Goal: Task Accomplishment & Management: Use online tool/utility

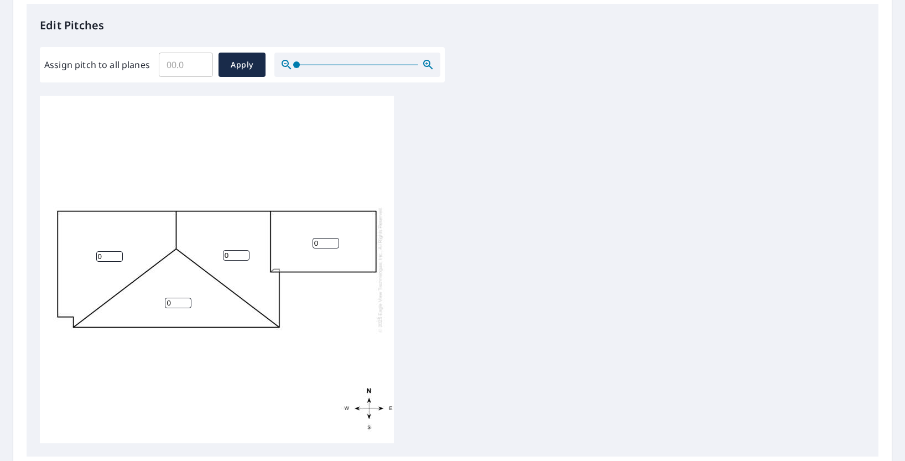
scroll to position [306, 0]
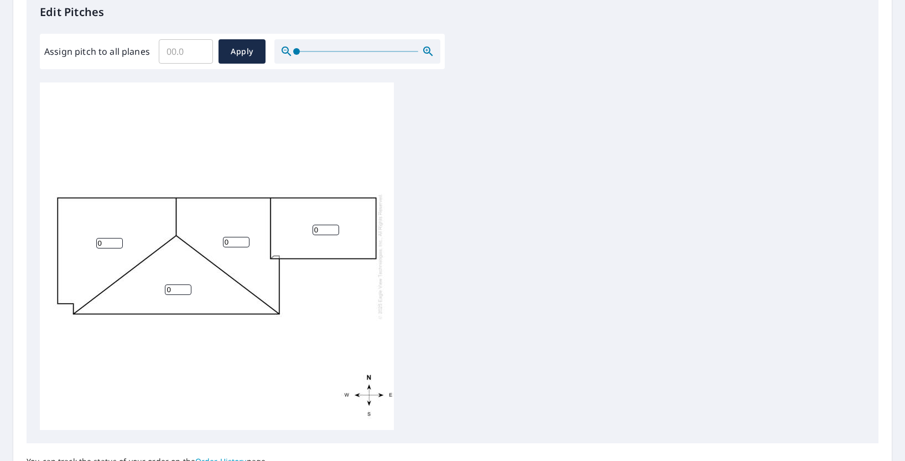
click at [318, 228] on input "0" at bounding box center [326, 230] width 27 height 11
click at [230, 238] on input "0" at bounding box center [236, 242] width 27 height 11
type input "3"
click at [107, 244] on input "0" at bounding box center [109, 243] width 27 height 11
type input "3"
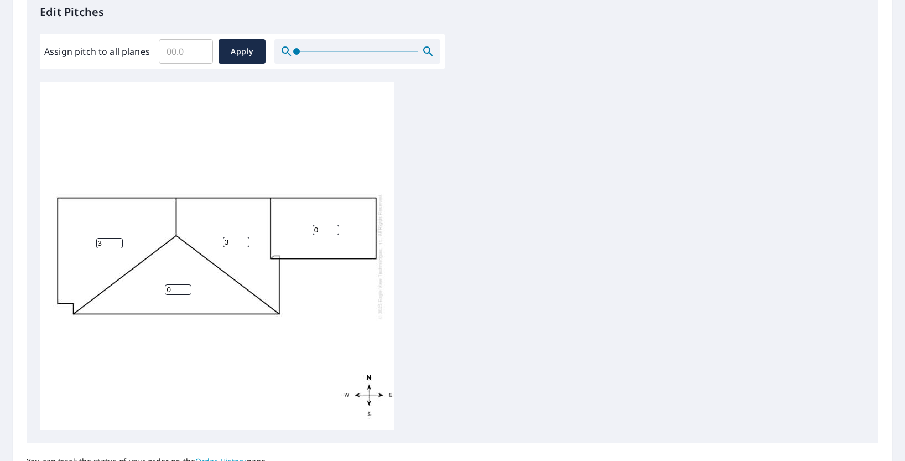
click at [176, 289] on input "0" at bounding box center [178, 289] width 27 height 11
type input "5"
click at [298, 289] on div "3 5 3 0" at bounding box center [217, 255] width 354 height 347
click at [242, 45] on span "Apply" at bounding box center [241, 52] width 29 height 14
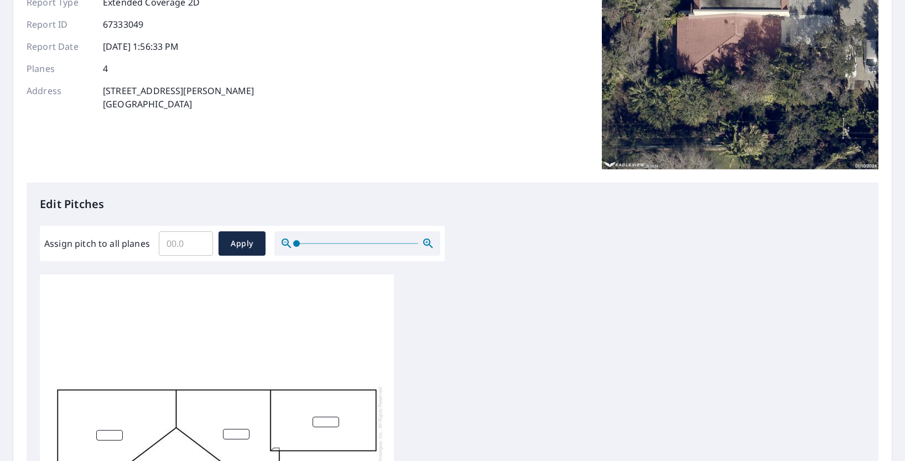
scroll to position [0, 0]
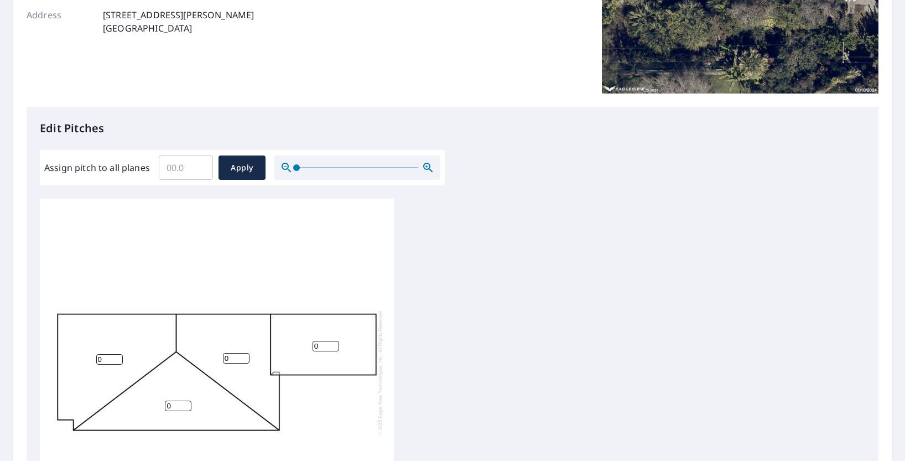
scroll to position [204, 0]
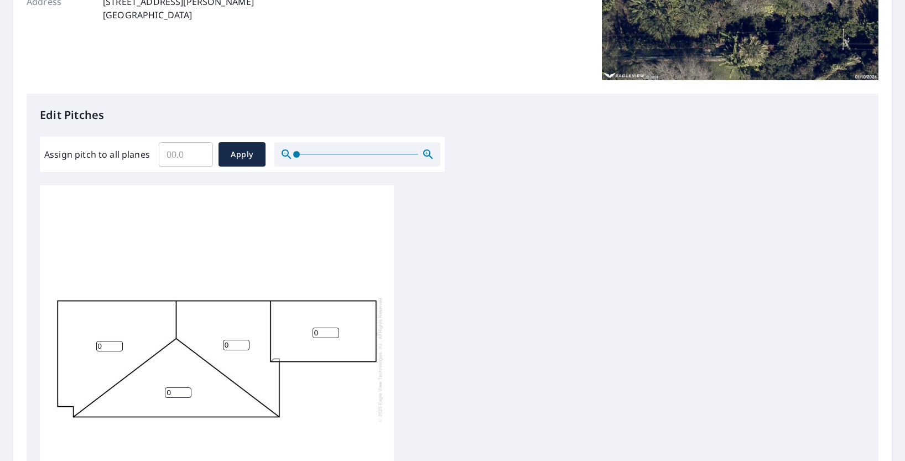
click at [178, 393] on input "0" at bounding box center [178, 392] width 27 height 11
type input "5"
click at [117, 345] on input "1" at bounding box center [109, 346] width 27 height 11
click at [118, 346] on input "0" at bounding box center [109, 346] width 27 height 11
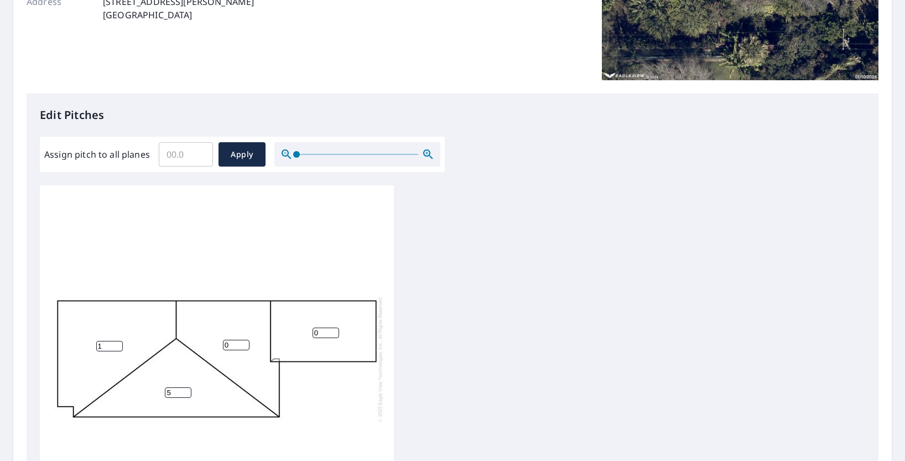
click at [118, 343] on input "1" at bounding box center [109, 346] width 27 height 11
type input "2"
click at [118, 343] on input "2" at bounding box center [109, 346] width 27 height 11
click at [242, 342] on input "1" at bounding box center [236, 345] width 27 height 11
click at [242, 342] on input "2" at bounding box center [236, 345] width 27 height 11
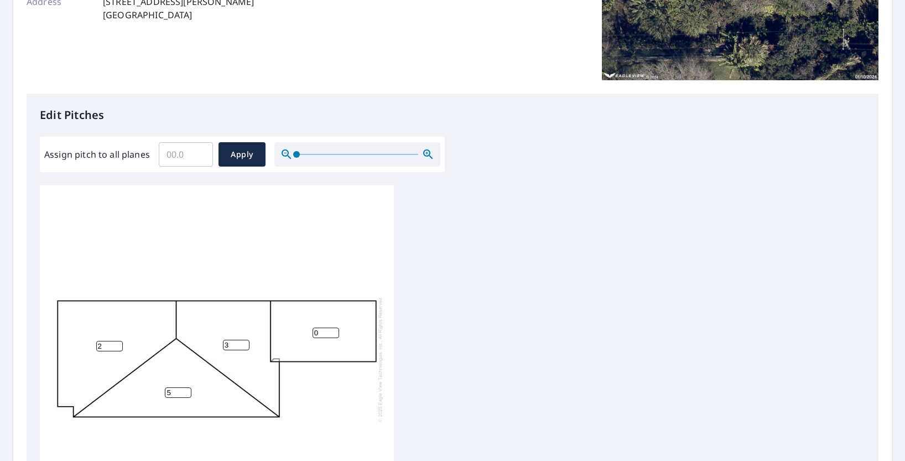
type input "3"
click at [242, 342] on input "3" at bounding box center [236, 345] width 27 height 11
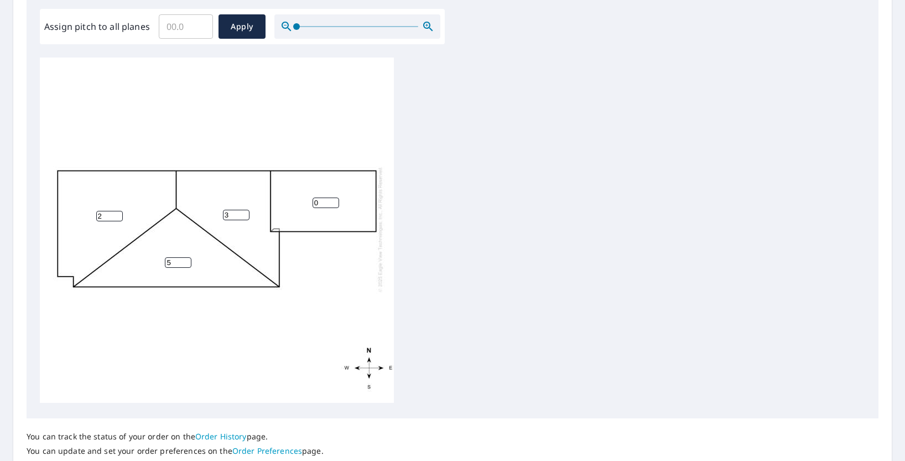
scroll to position [341, 0]
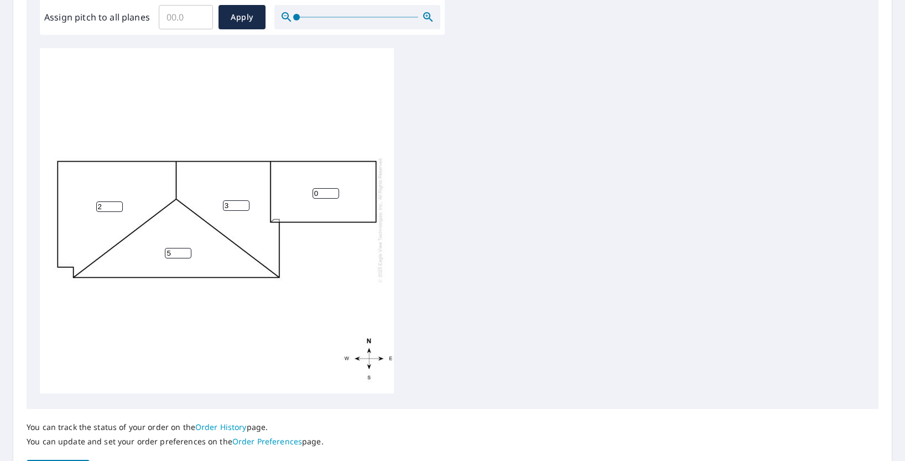
click at [105, 210] on input "2" at bounding box center [109, 206] width 27 height 11
type input "3"
click at [335, 278] on div "3 5 3 0" at bounding box center [217, 219] width 354 height 347
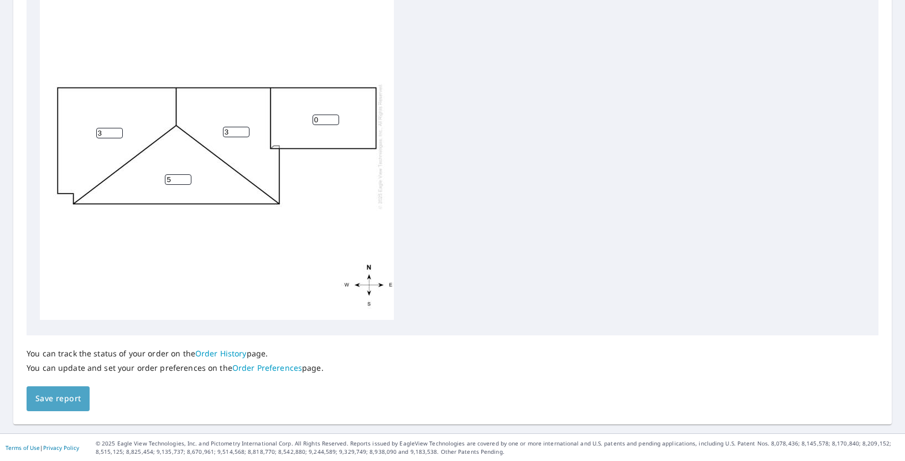
click at [64, 405] on button "Save report" at bounding box center [58, 398] width 63 height 25
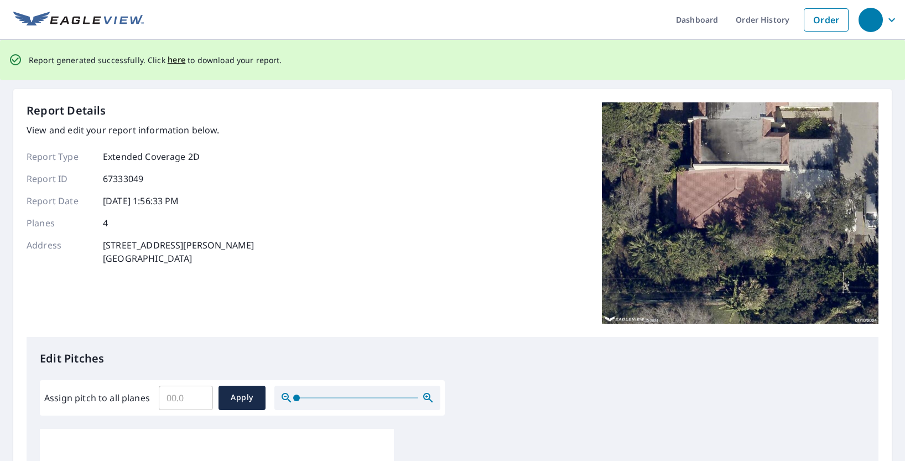
scroll to position [0, 0]
click at [168, 61] on span "here" at bounding box center [177, 61] width 18 height 14
